Goal: Task Accomplishment & Management: Complete application form

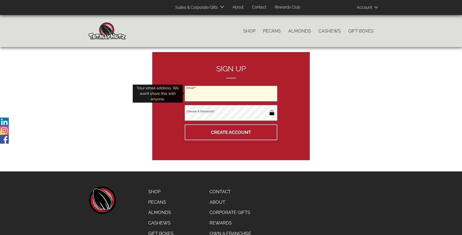
click at [231, 94] on input "Email" at bounding box center [231, 94] width 93 height 16
type input "n.k.h.73908513321516@gmail.com"
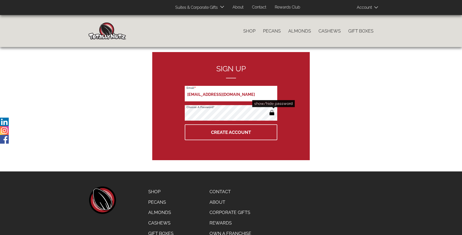
click at [272, 113] on button "button" at bounding box center [272, 113] width 8 height 8
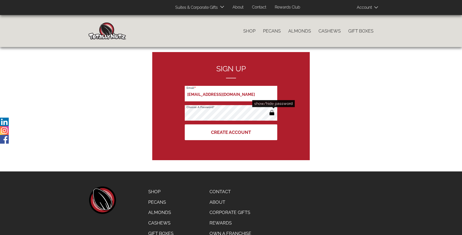
click at [231, 132] on button "Create Account" at bounding box center [231, 132] width 93 height 16
